Goal: Find specific page/section: Find specific page/section

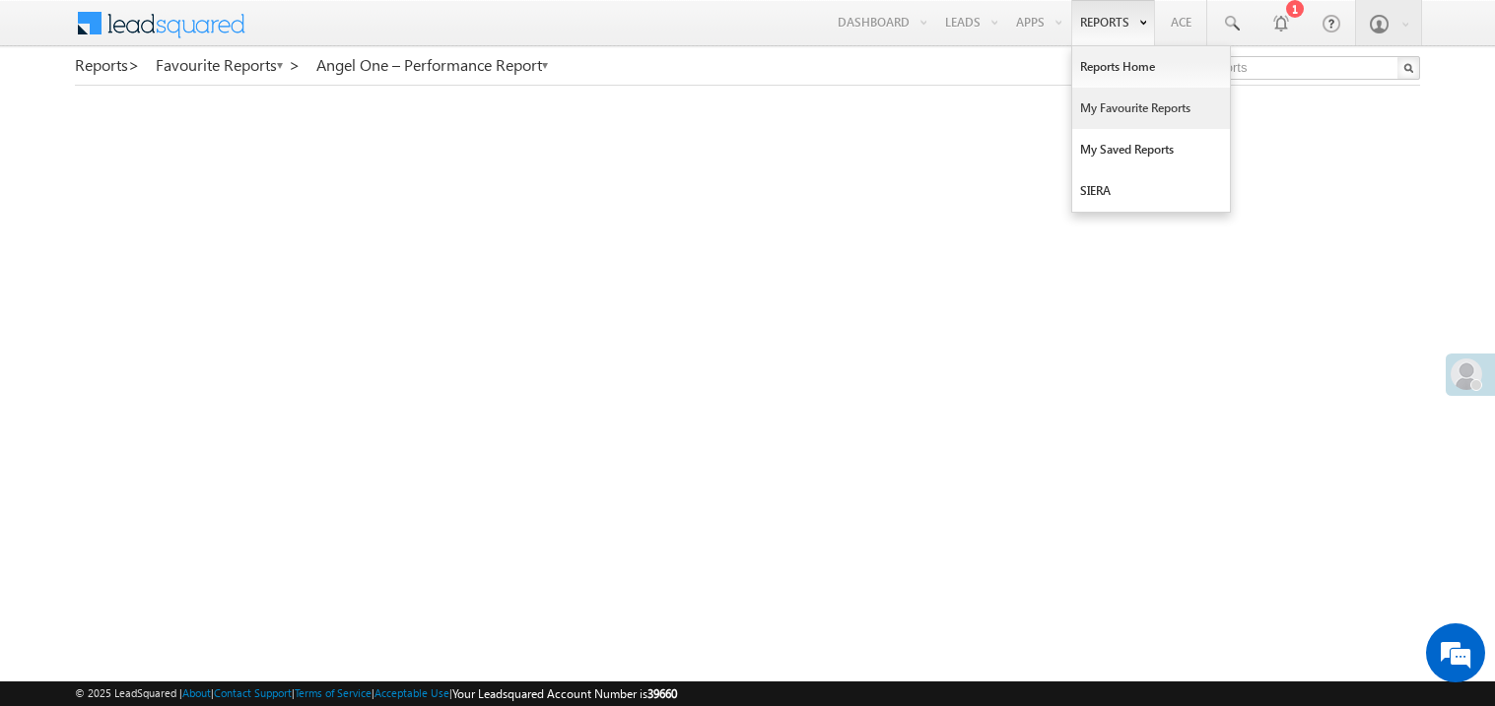
click at [1099, 100] on link "My Favourite Reports" at bounding box center [1151, 108] width 158 height 41
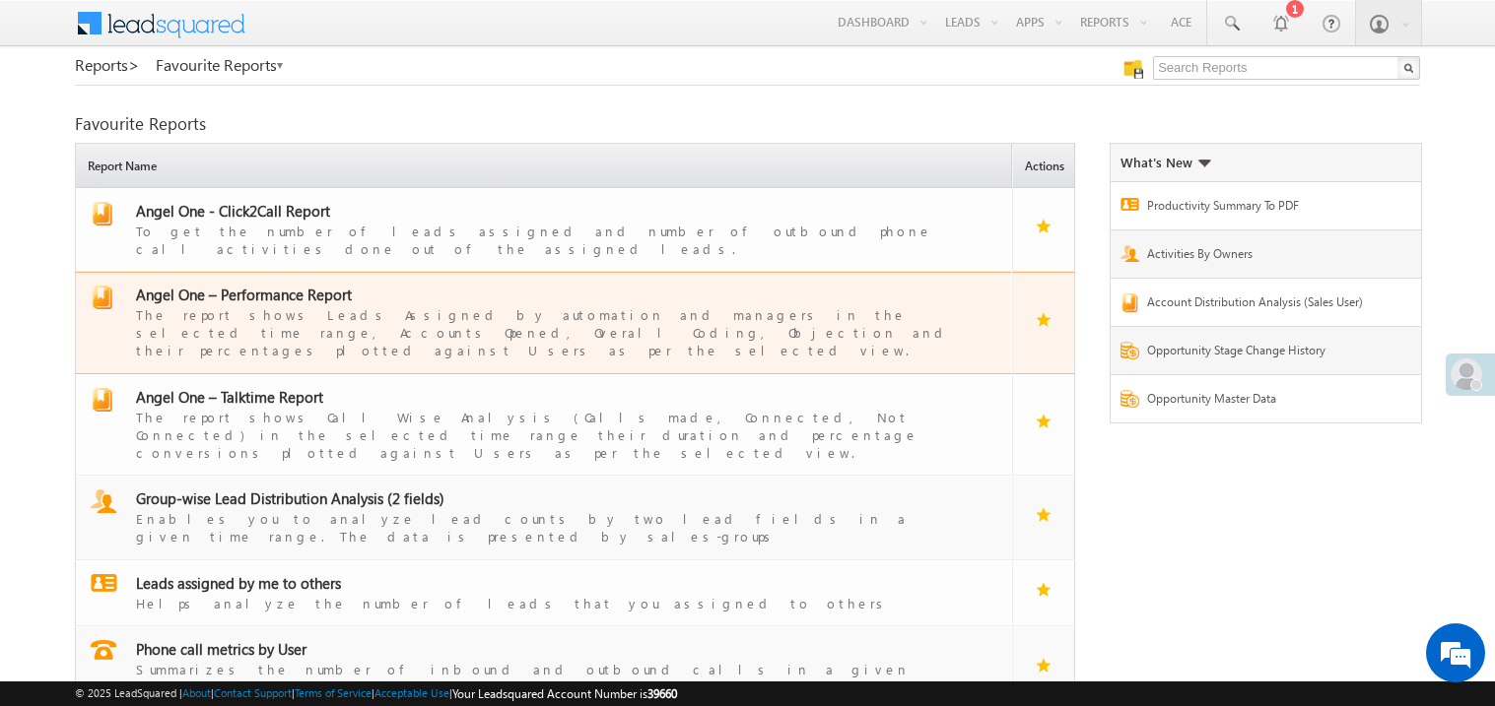
click at [294, 304] on div "The report shows Leads Assigned by automation and managers in the selected time…" at bounding box center [555, 331] width 839 height 55
